Goal: Task Accomplishment & Management: Manage account settings

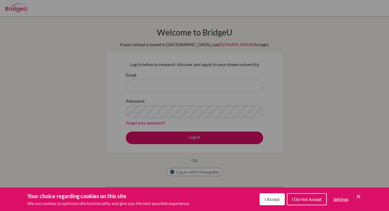
scroll to position [80, 0]
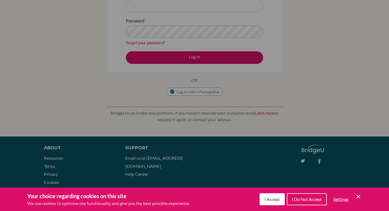
click at [279, 196] on button "I Accept" at bounding box center [272, 199] width 25 height 12
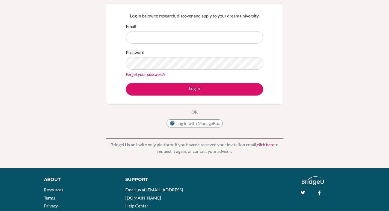
scroll to position [0, 0]
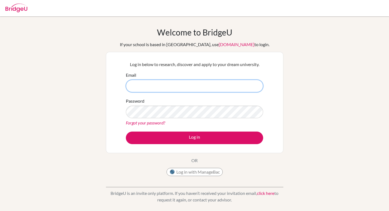
click at [202, 85] on input "Email" at bounding box center [194, 86] width 137 height 13
type input "alexander.halim@sampoernaacademy.net"
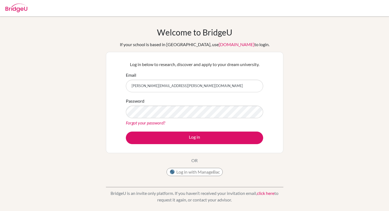
click at [147, 122] on link "Forgot your password?" at bounding box center [145, 122] width 39 height 5
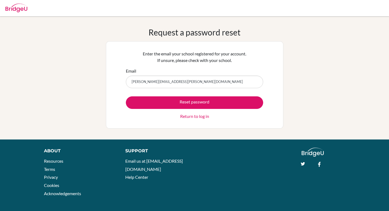
type input "alexander.halim@sampoernaacademy.net"
click at [126, 96] on button "Reset password" at bounding box center [194, 102] width 137 height 13
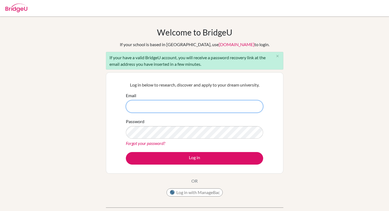
type input "a"
type input "[PERSON_NAME][EMAIL_ADDRESS][PERSON_NAME][DOMAIN_NAME]"
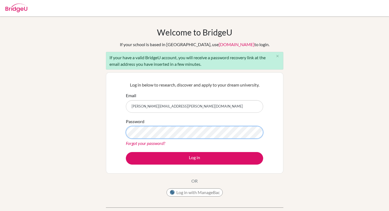
click at [126, 152] on button "Log in" at bounding box center [194, 158] width 137 height 13
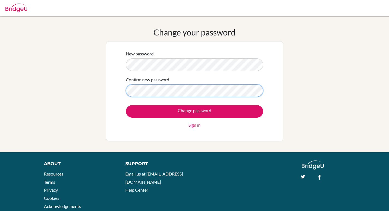
click at [126, 105] on input "Change password" at bounding box center [194, 111] width 137 height 13
